Goal: Check status: Check status

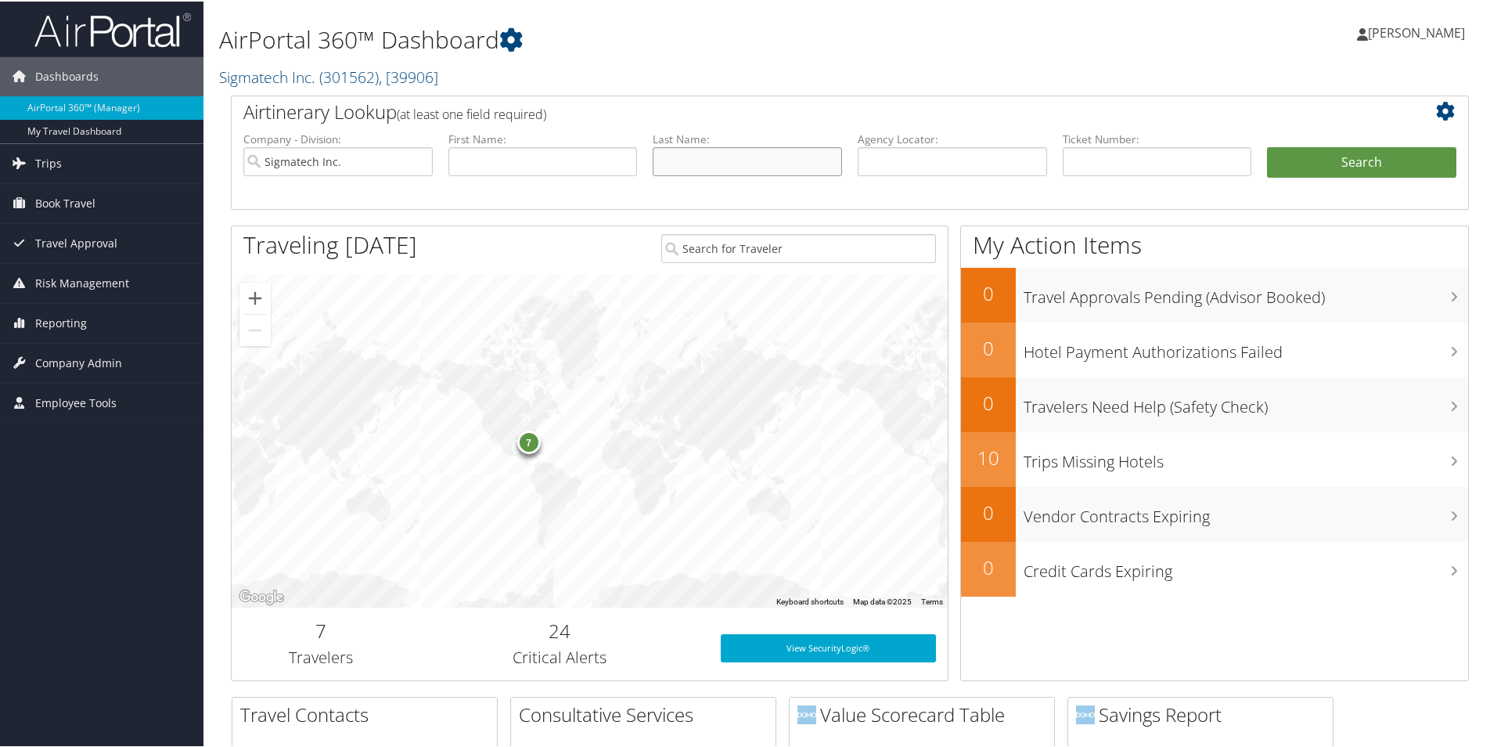
click at [722, 159] on input "text" at bounding box center [747, 160] width 189 height 29
type input "[PERSON_NAME]"
click at [1267, 146] on button "Search" at bounding box center [1361, 161] width 189 height 31
